Goal: Find specific page/section: Find specific page/section

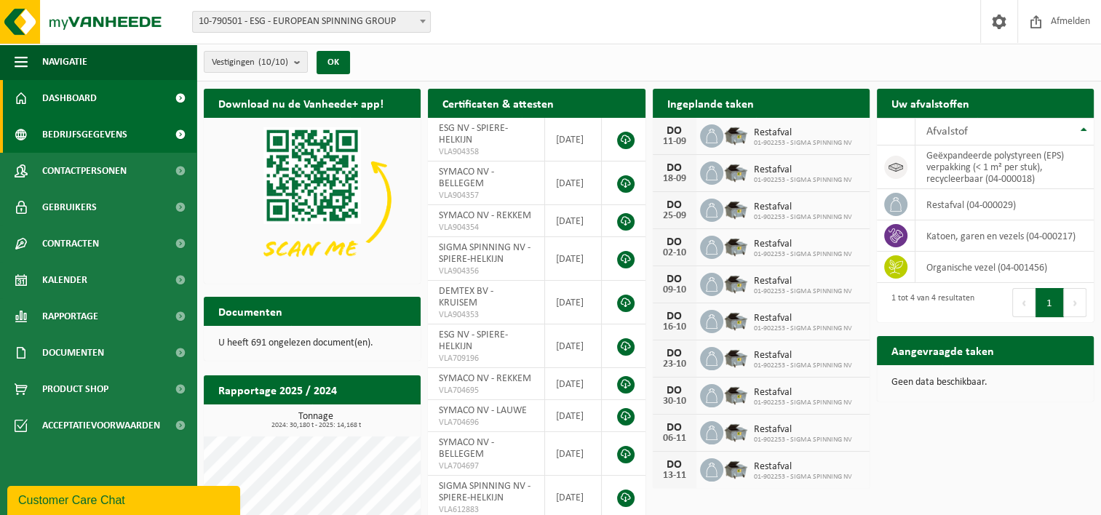
click at [110, 148] on span "Bedrijfsgegevens" at bounding box center [84, 134] width 85 height 36
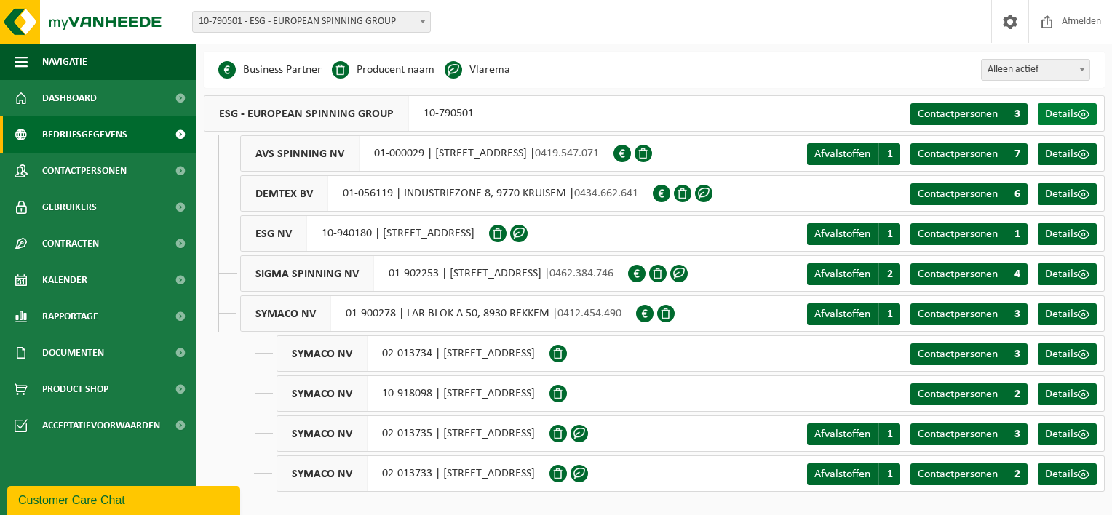
click at [1071, 111] on span "Details" at bounding box center [1061, 114] width 33 height 12
